Goal: Task Accomplishment & Management: Manage account settings

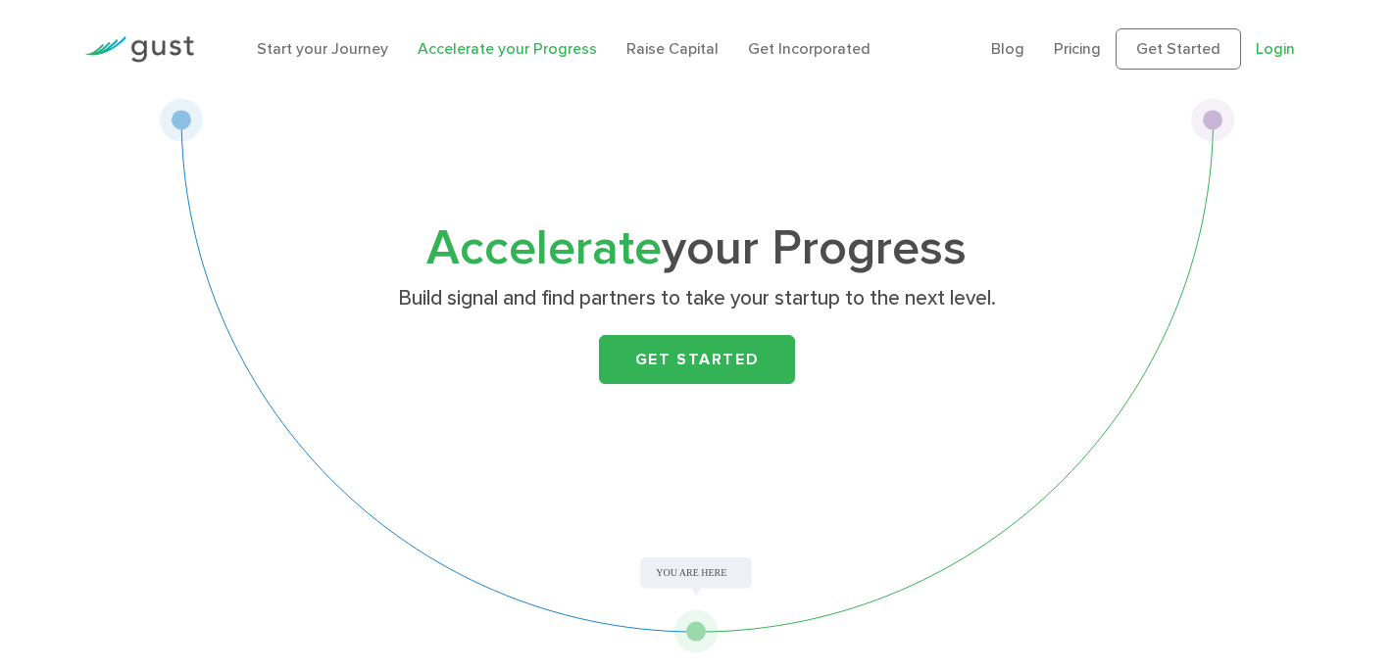
click at [1272, 56] on link "Login" at bounding box center [1274, 48] width 39 height 19
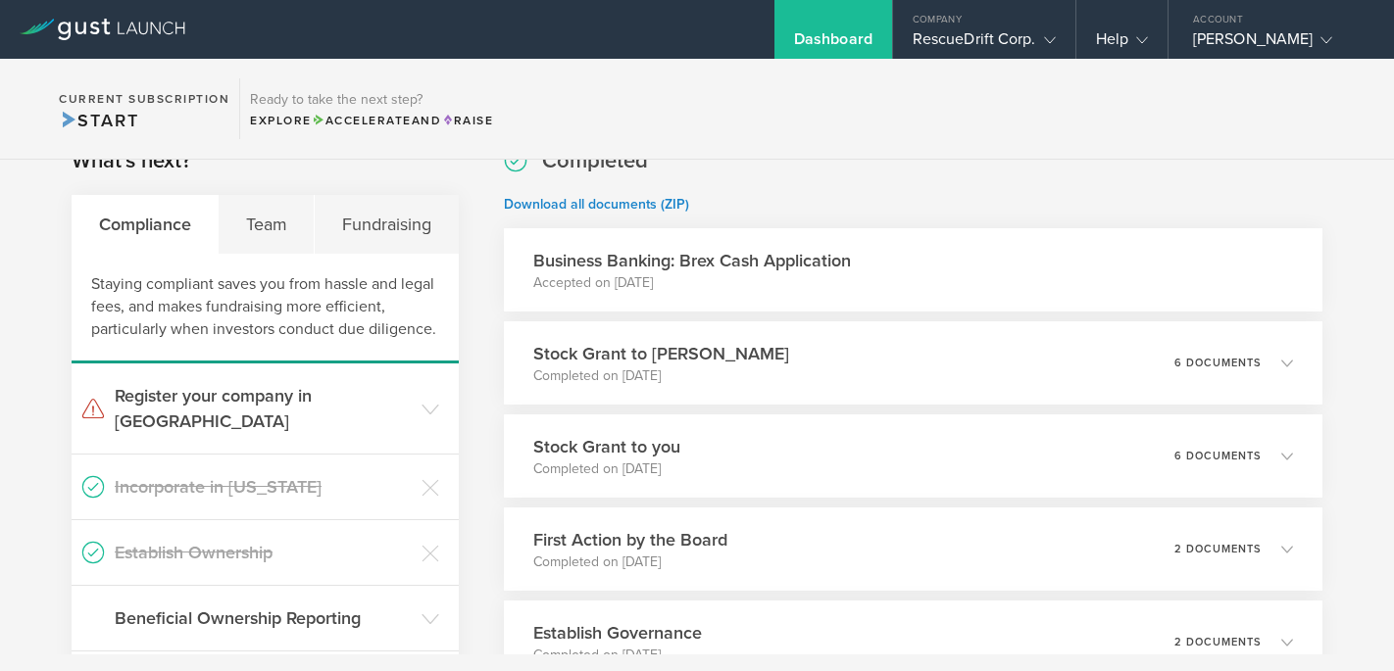
scroll to position [308, 0]
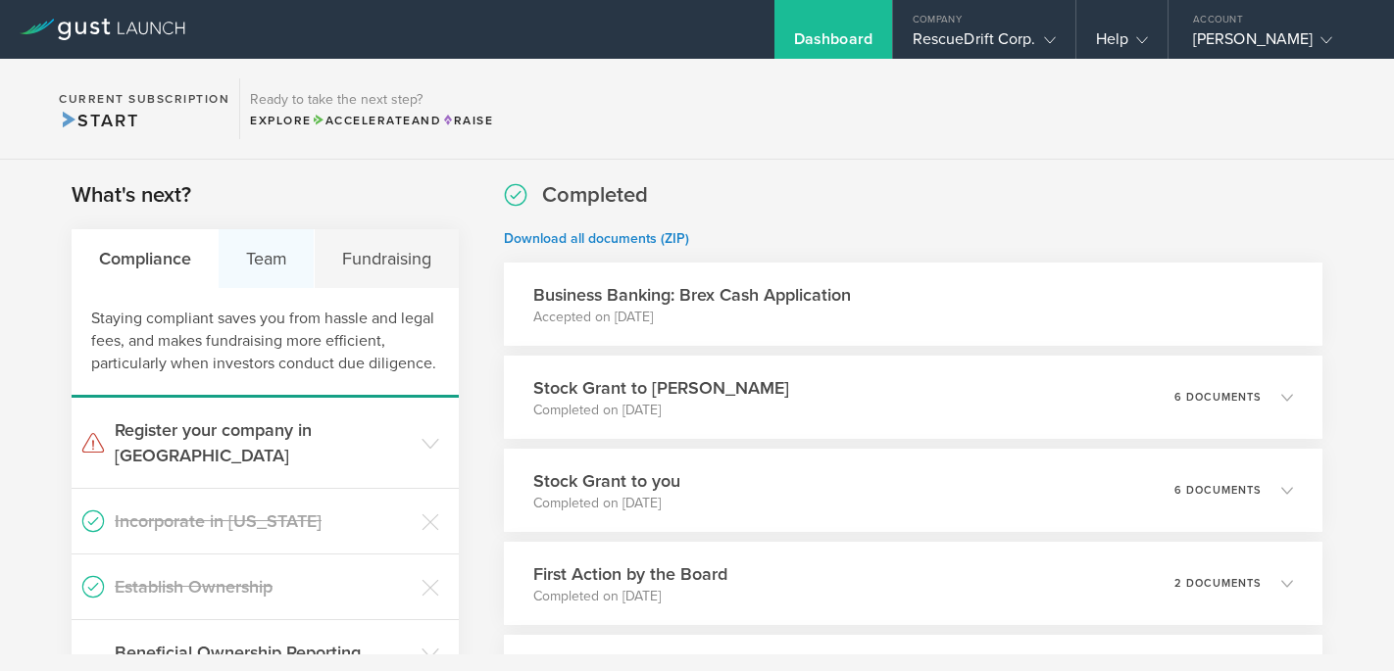
click at [275, 265] on div "Team" at bounding box center [267, 258] width 96 height 59
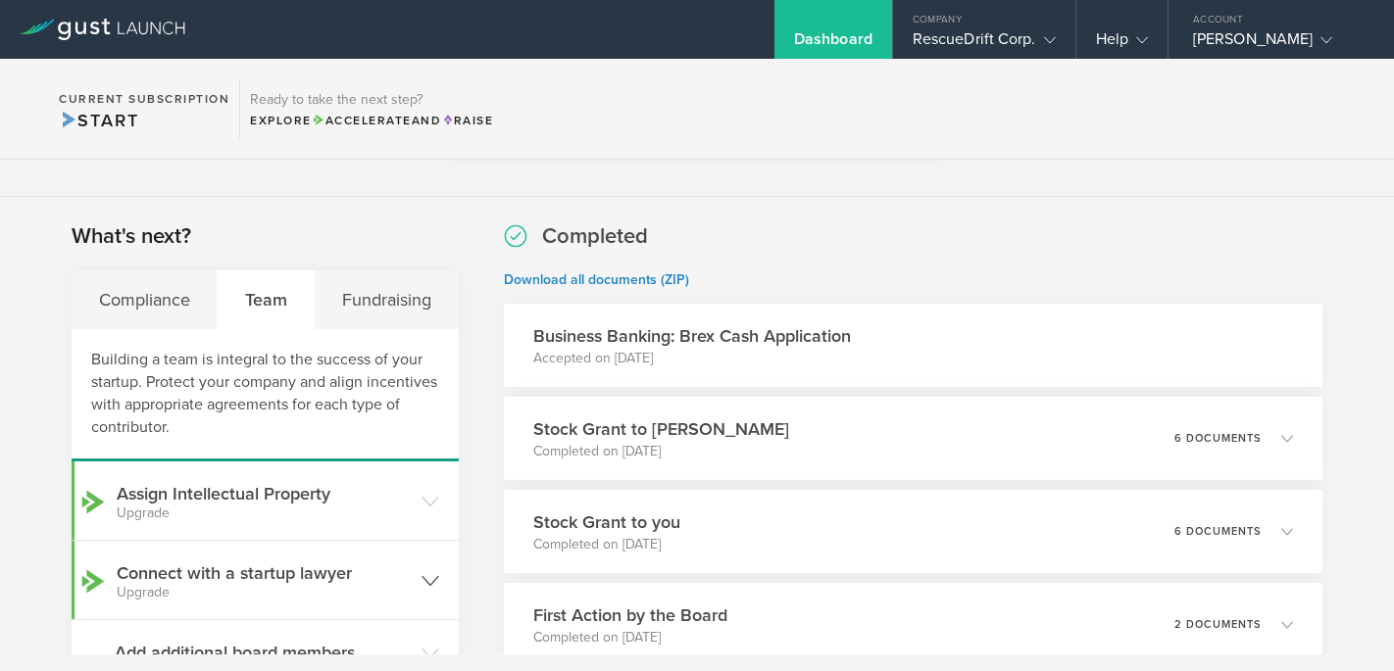
scroll to position [201, 0]
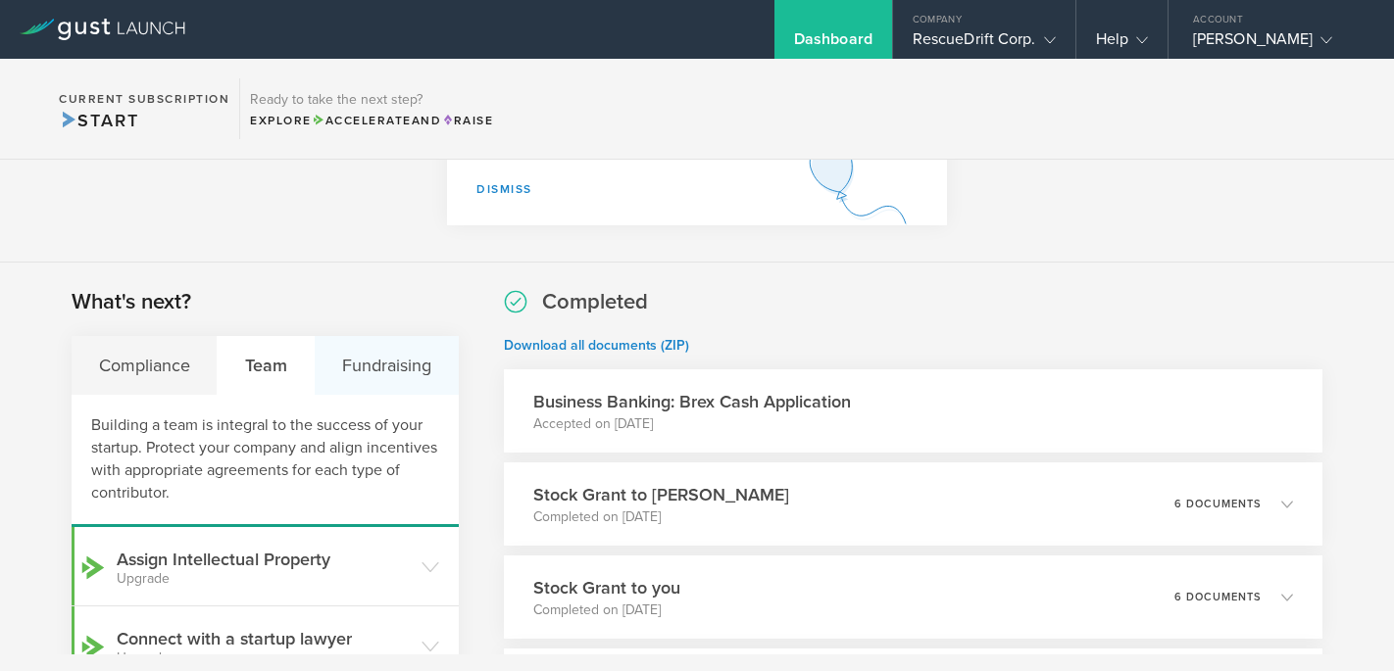
click at [362, 359] on div "Fundraising" at bounding box center [386, 365] width 143 height 59
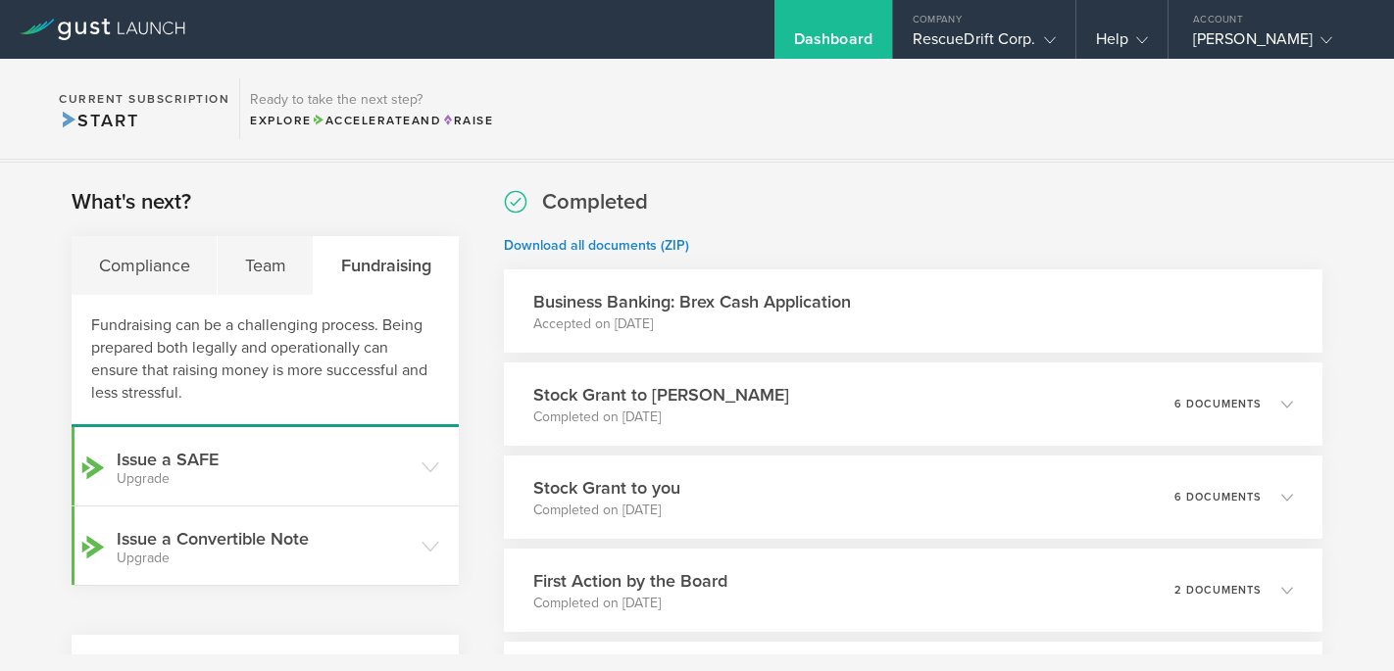
scroll to position [288, 0]
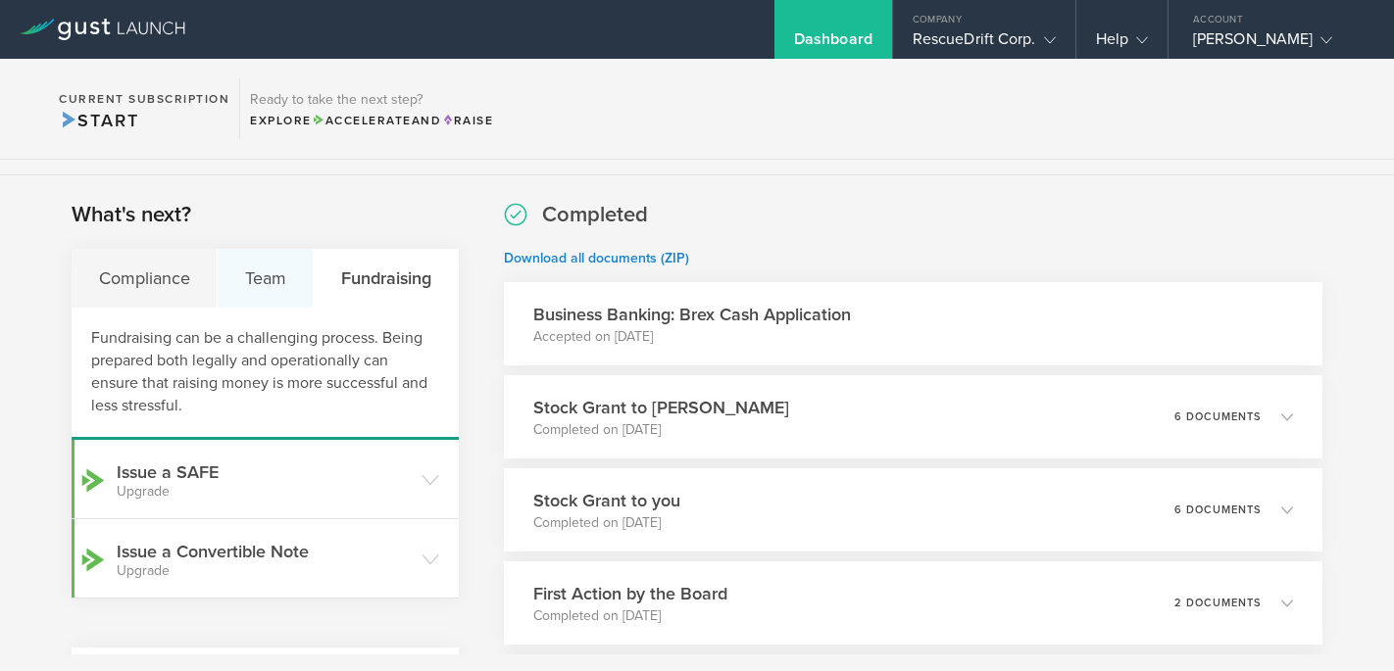
click at [265, 269] on div "Team" at bounding box center [266, 278] width 96 height 59
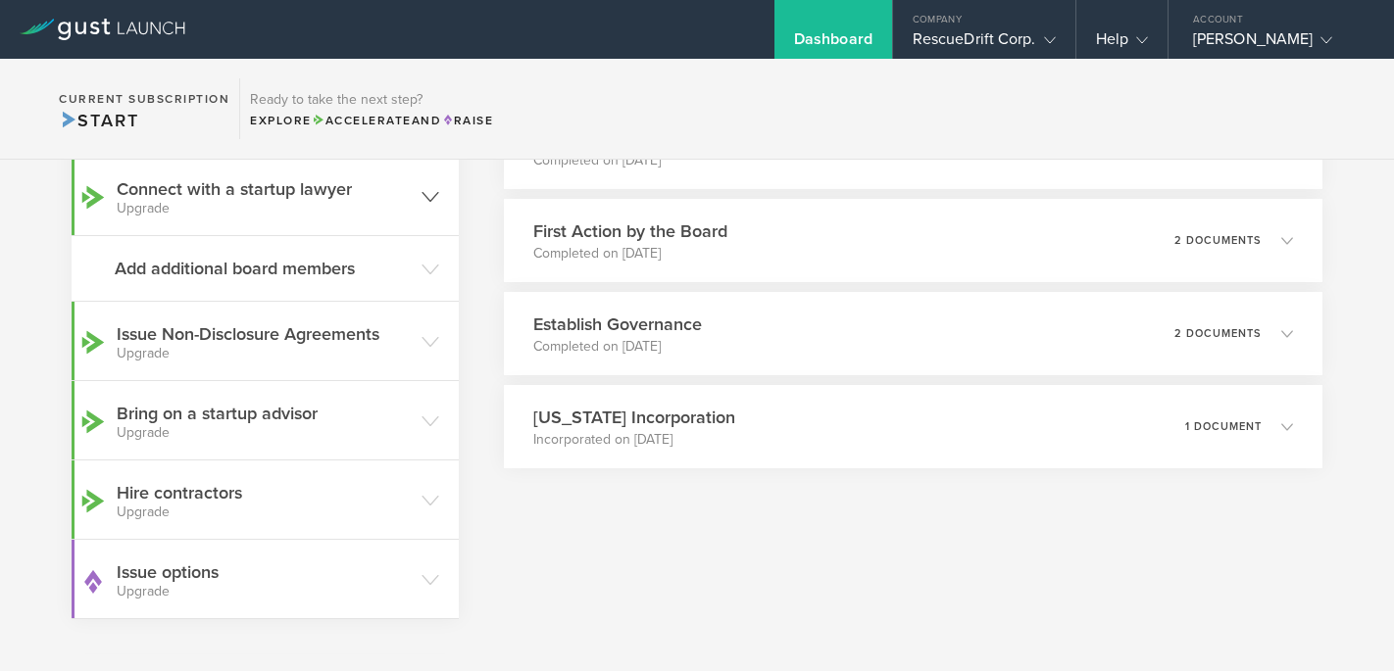
scroll to position [788, 0]
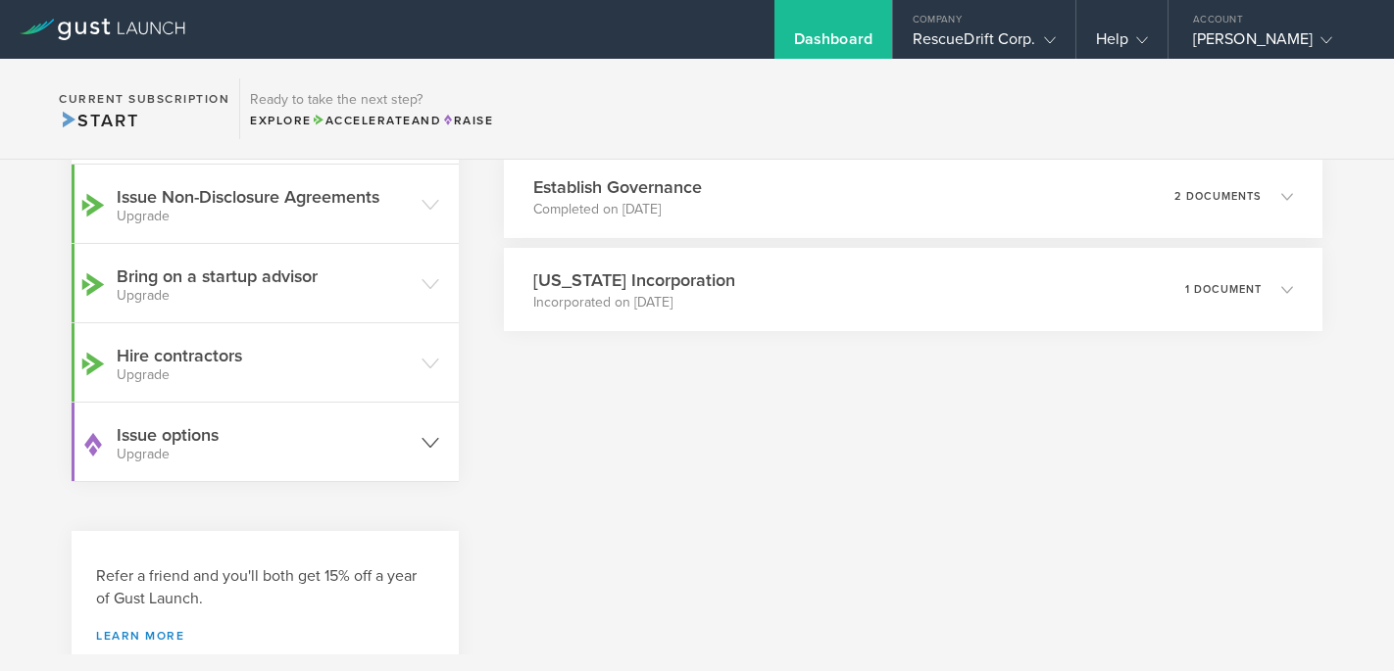
click at [191, 440] on h3 "Issue options Upgrade" at bounding box center [264, 441] width 295 height 39
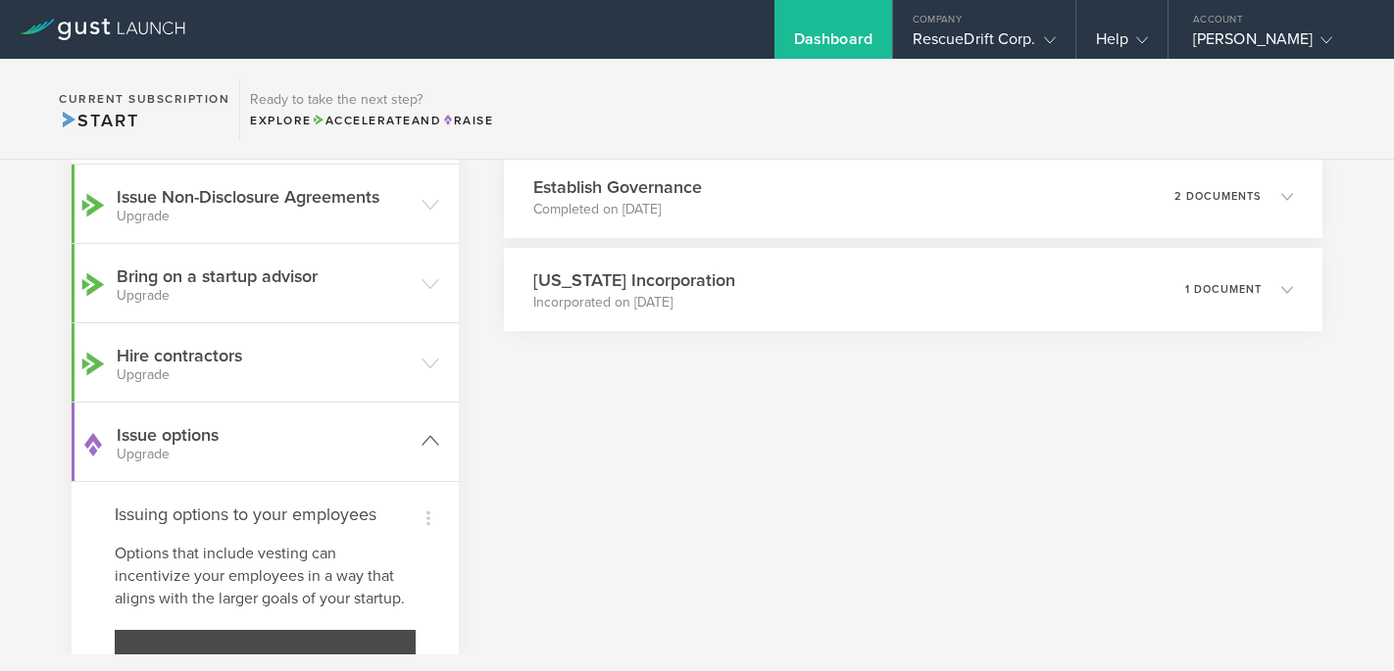
click at [208, 439] on h3 "Issue options Upgrade" at bounding box center [264, 441] width 295 height 39
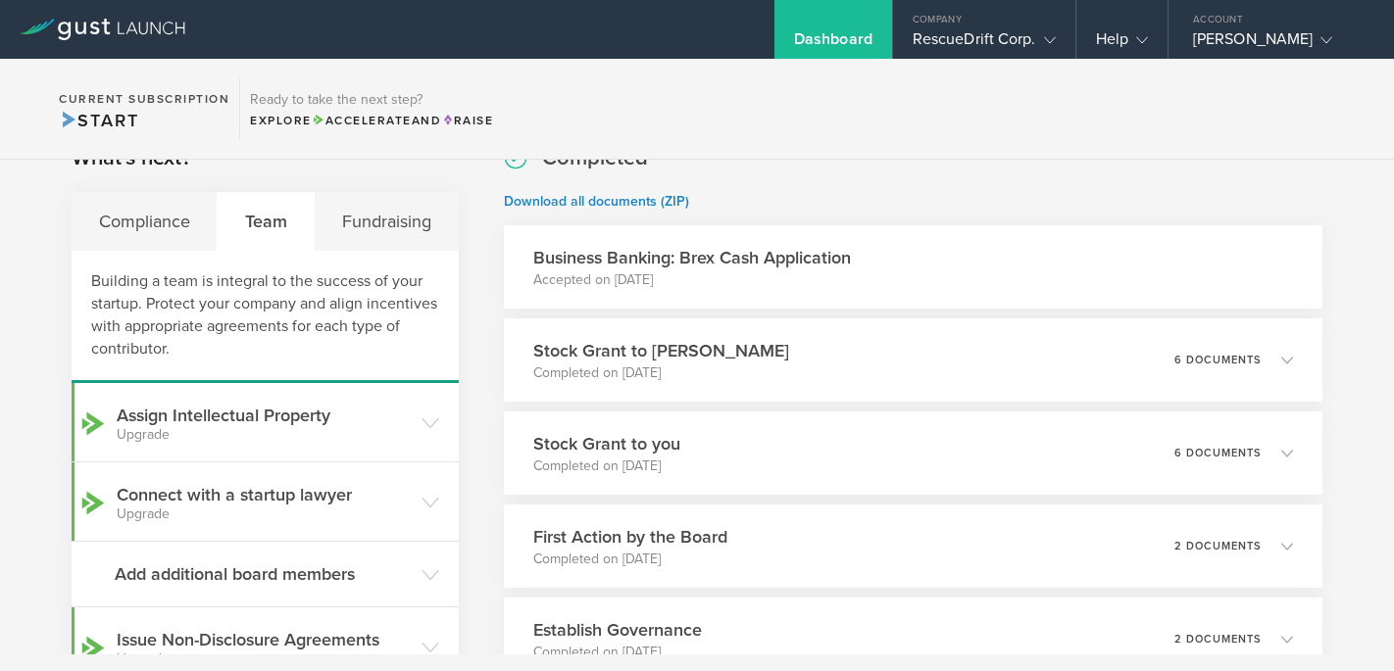
scroll to position [297, 0]
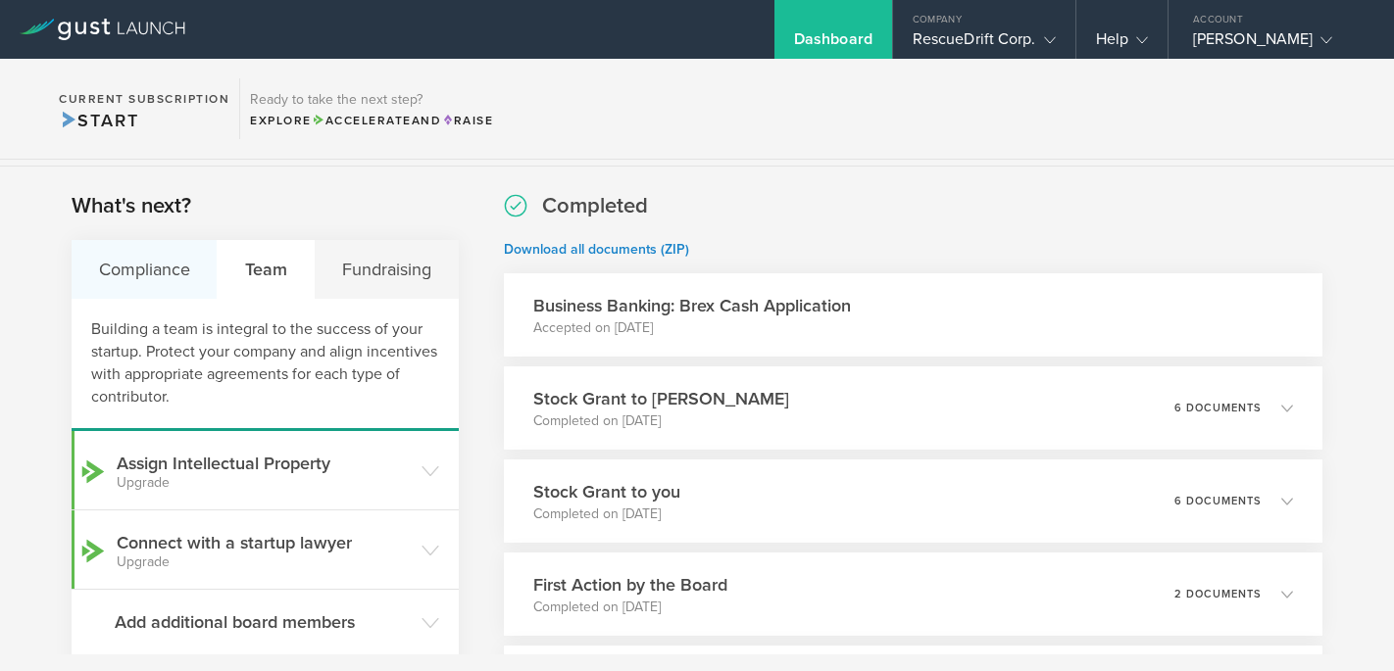
click at [152, 276] on div "Compliance" at bounding box center [145, 269] width 146 height 59
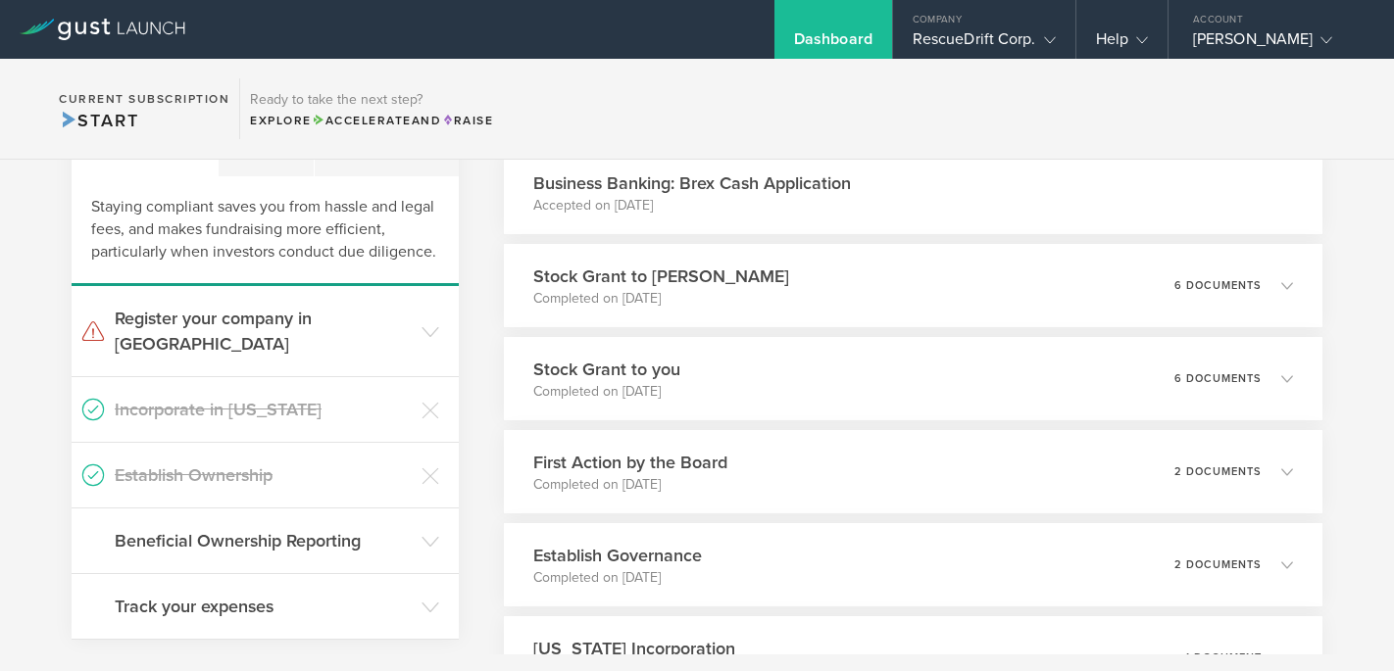
scroll to position [420, 0]
click at [606, 360] on h3 "Stock Grant to you" at bounding box center [600, 368] width 150 height 26
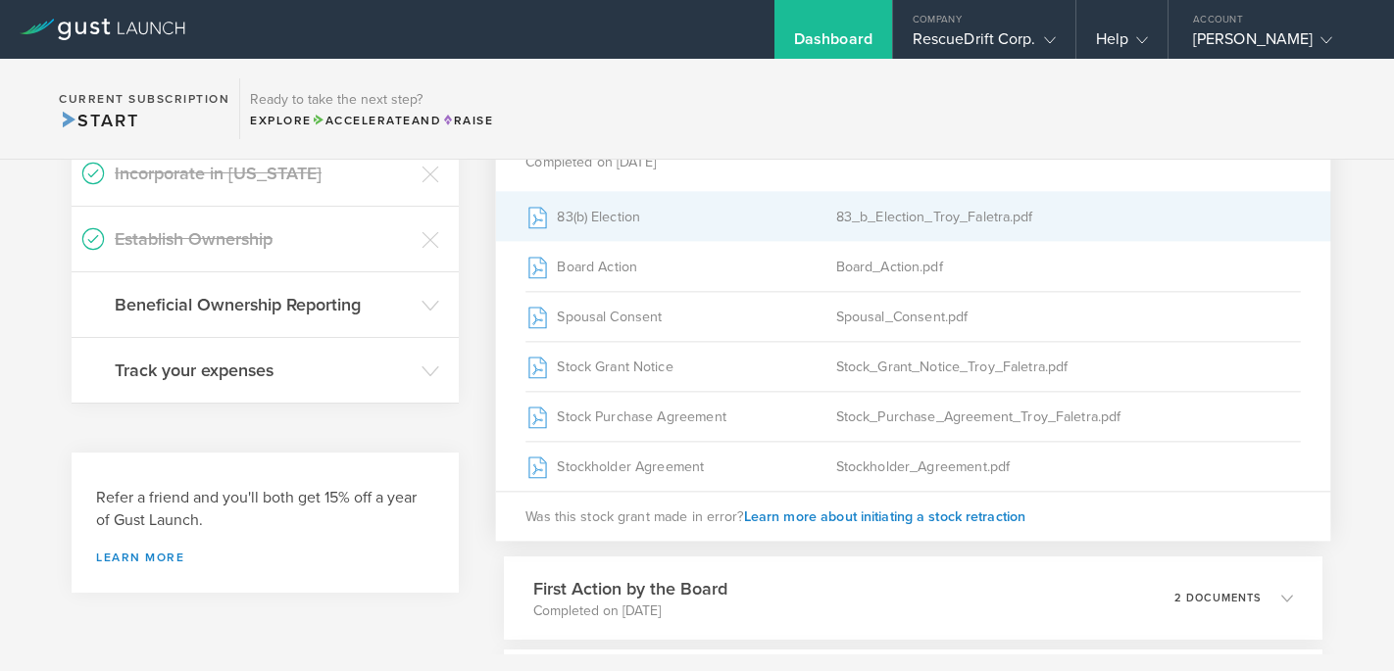
scroll to position [662, 0]
